Goal: Find specific page/section

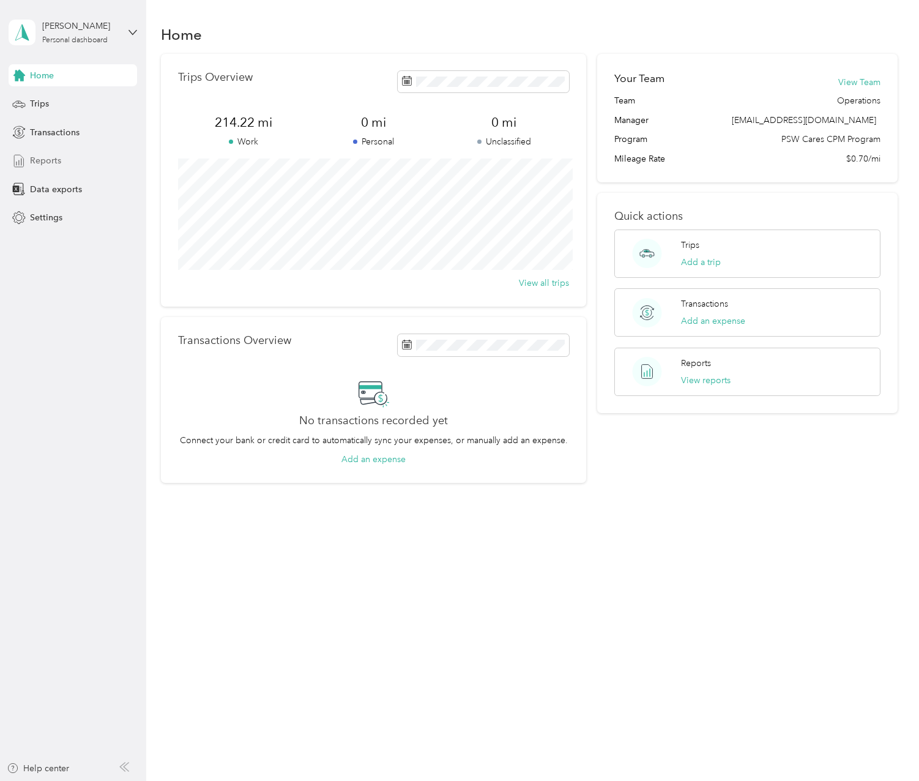
click at [34, 160] on span "Reports" at bounding box center [45, 160] width 31 height 13
